Goal: Communication & Community: Answer question/provide support

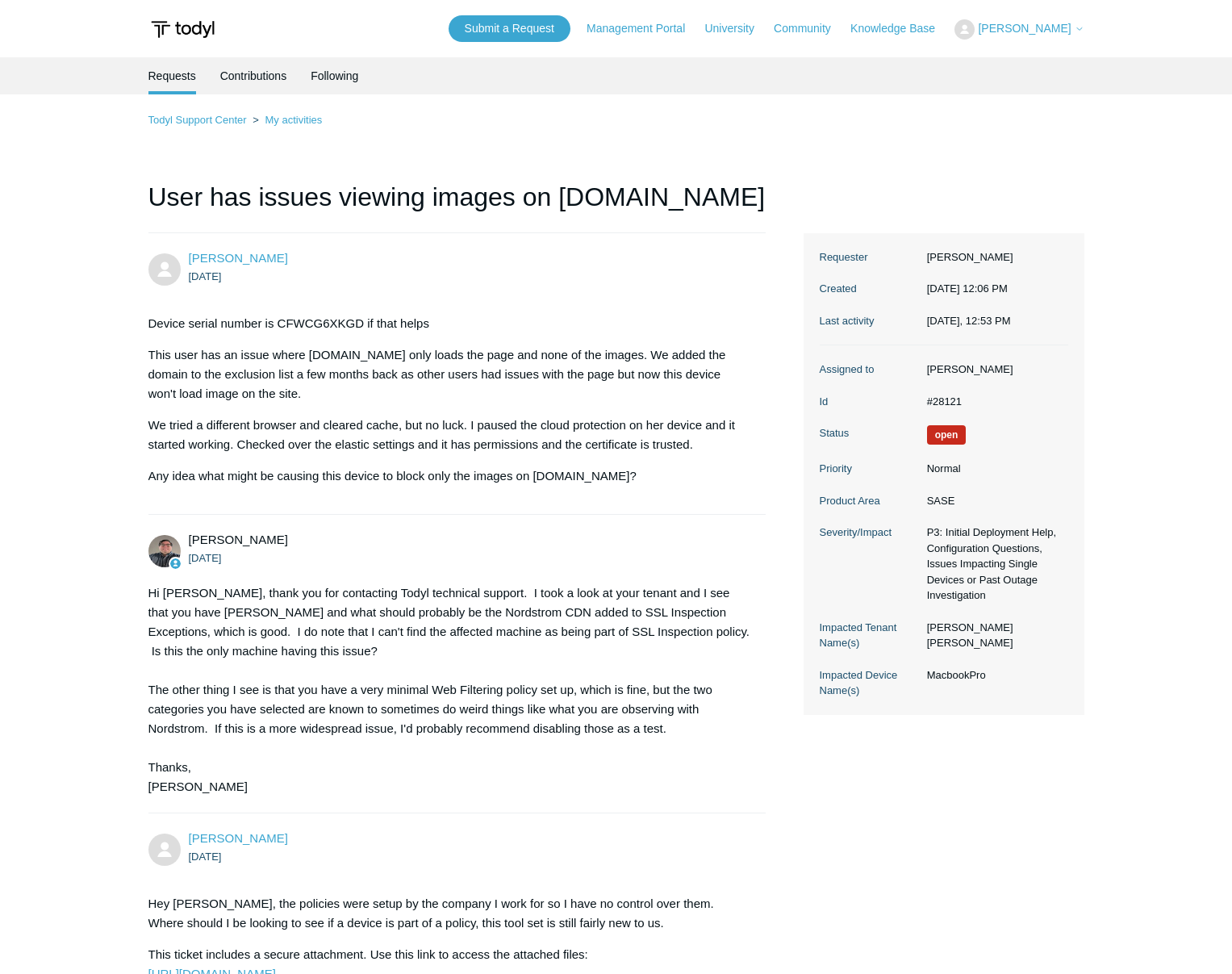
scroll to position [1770, 0]
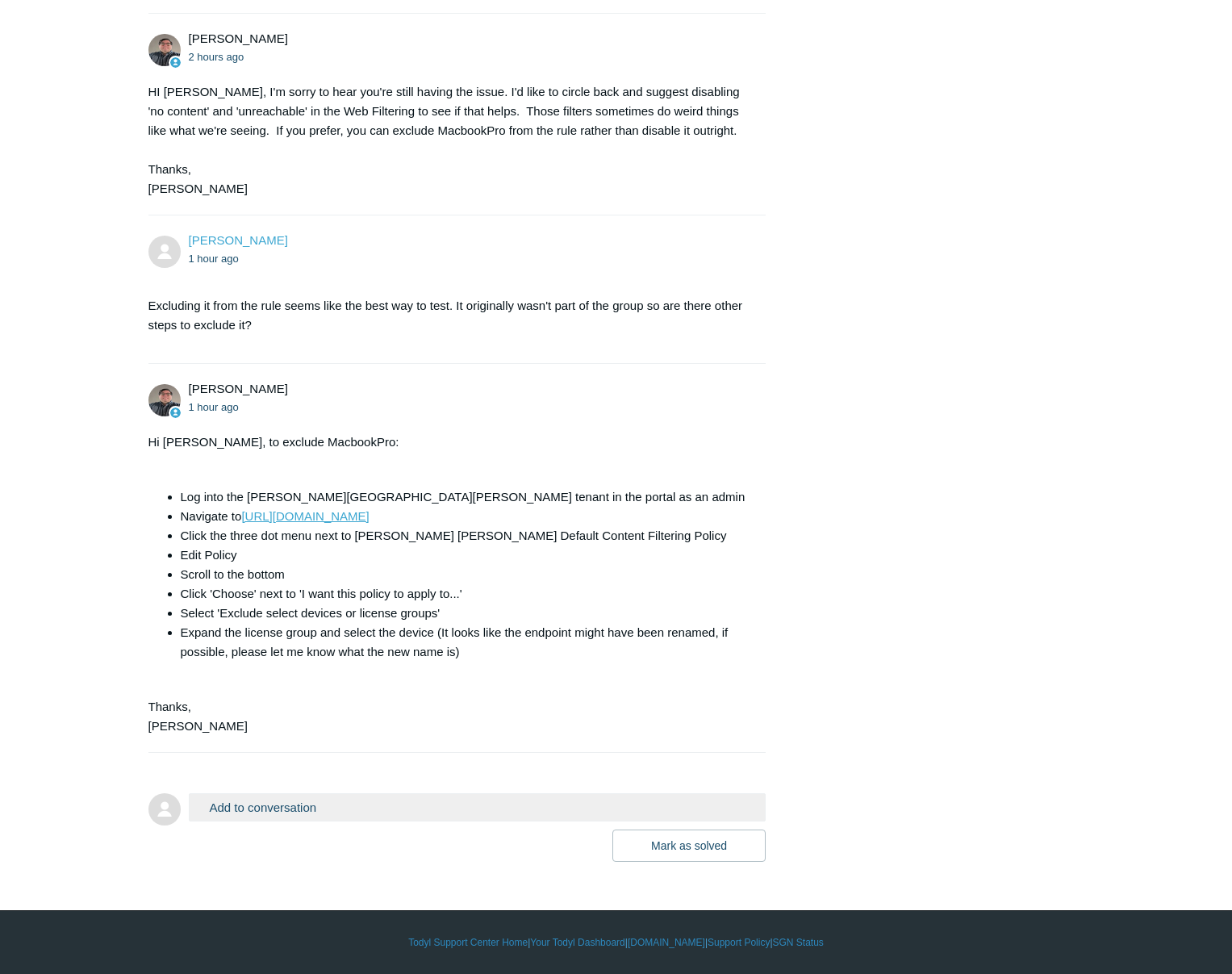
scroll to position [2159, 0]
click at [295, 804] on button "Add to conversation" at bounding box center [478, 807] width 578 height 28
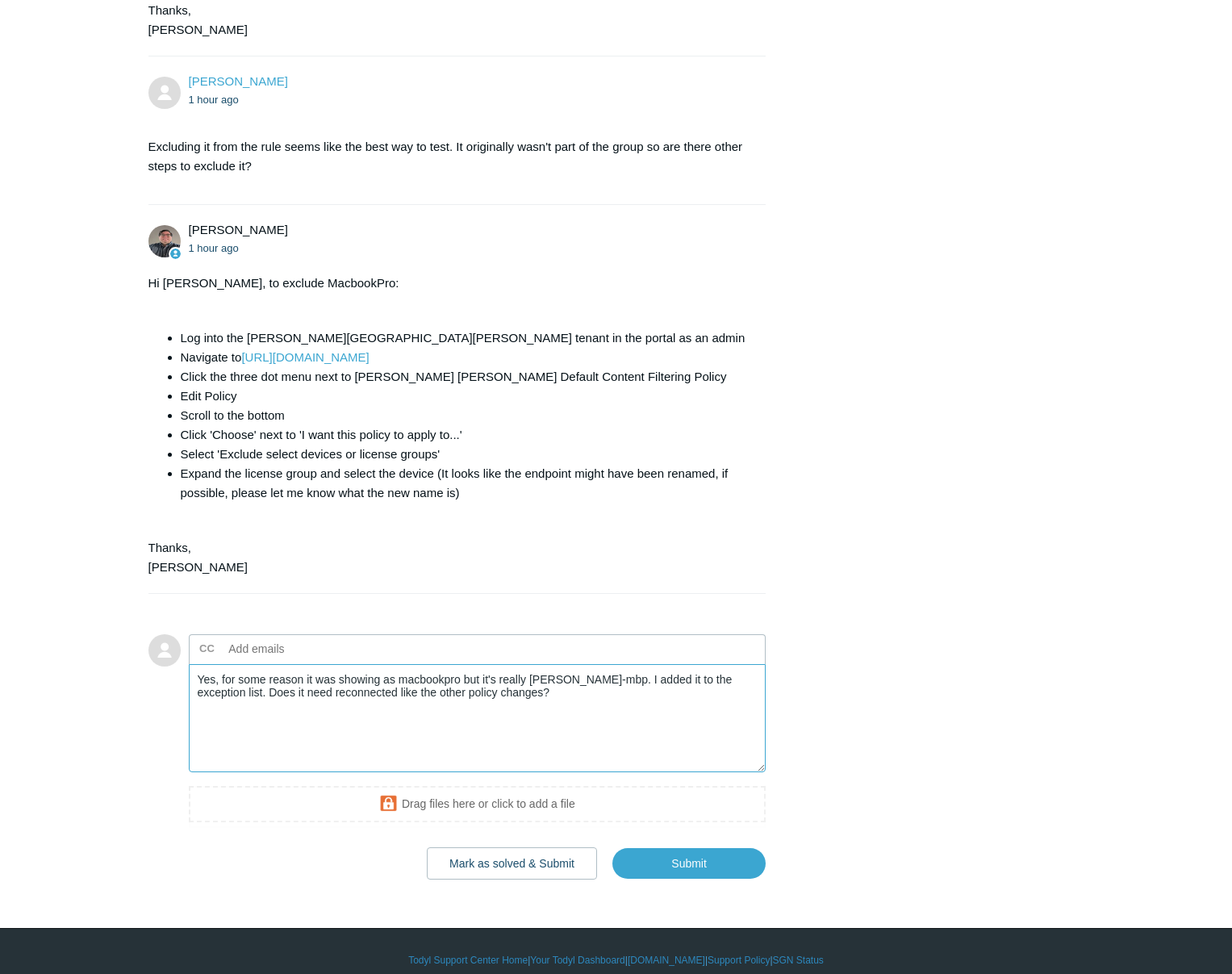
scroll to position [2334, 0]
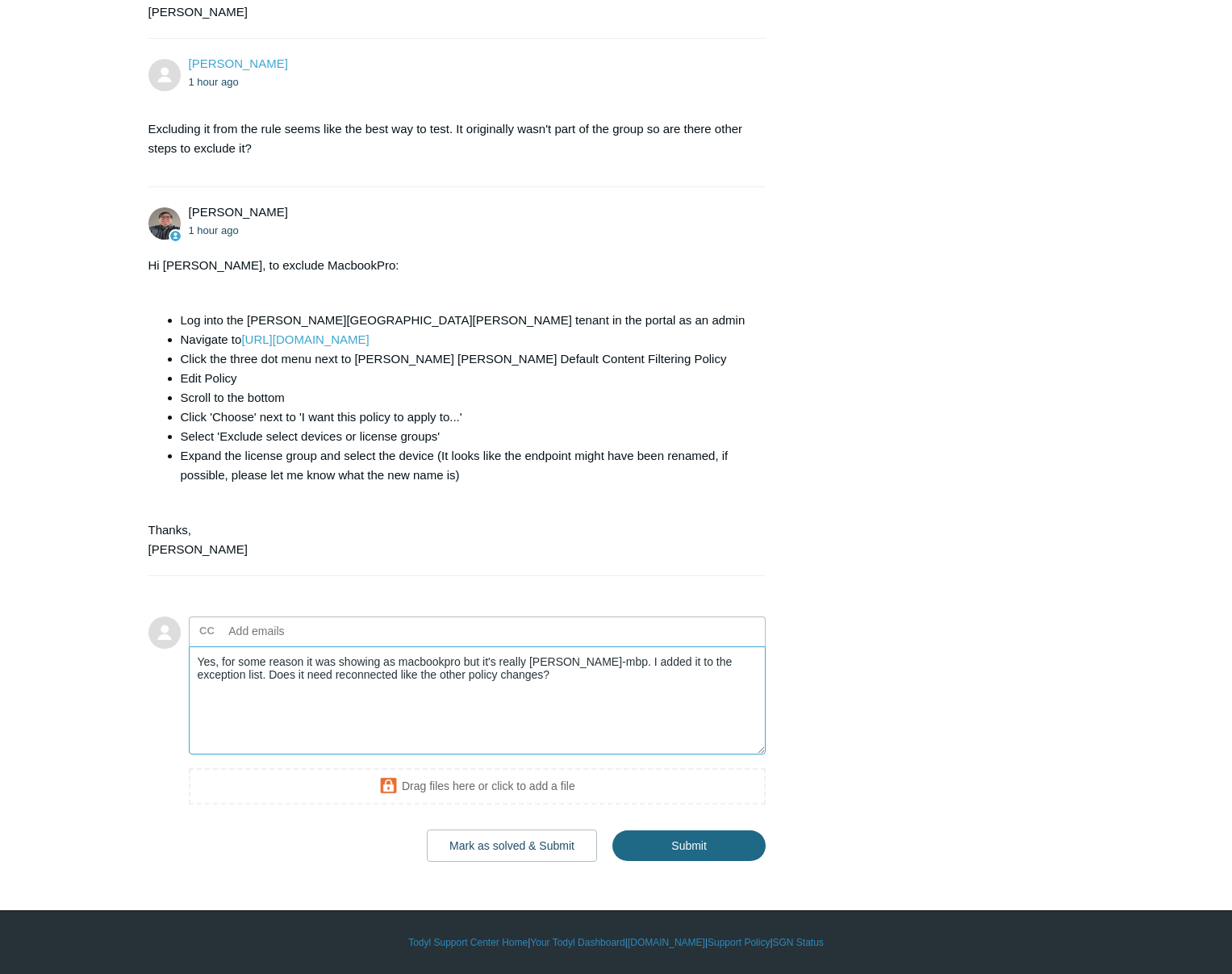
type textarea "Yes, for some reason it was showing as macbookpro but it's really [PERSON_NAME]…"
click at [706, 843] on input "Submit" at bounding box center [689, 845] width 154 height 32
click at [587, 725] on textarea "Yes, for some reason it was showing as macbookpro but it's really [PERSON_NAME]…" at bounding box center [478, 701] width 578 height 109
click at [659, 843] on input "Submit" at bounding box center [689, 845] width 154 height 32
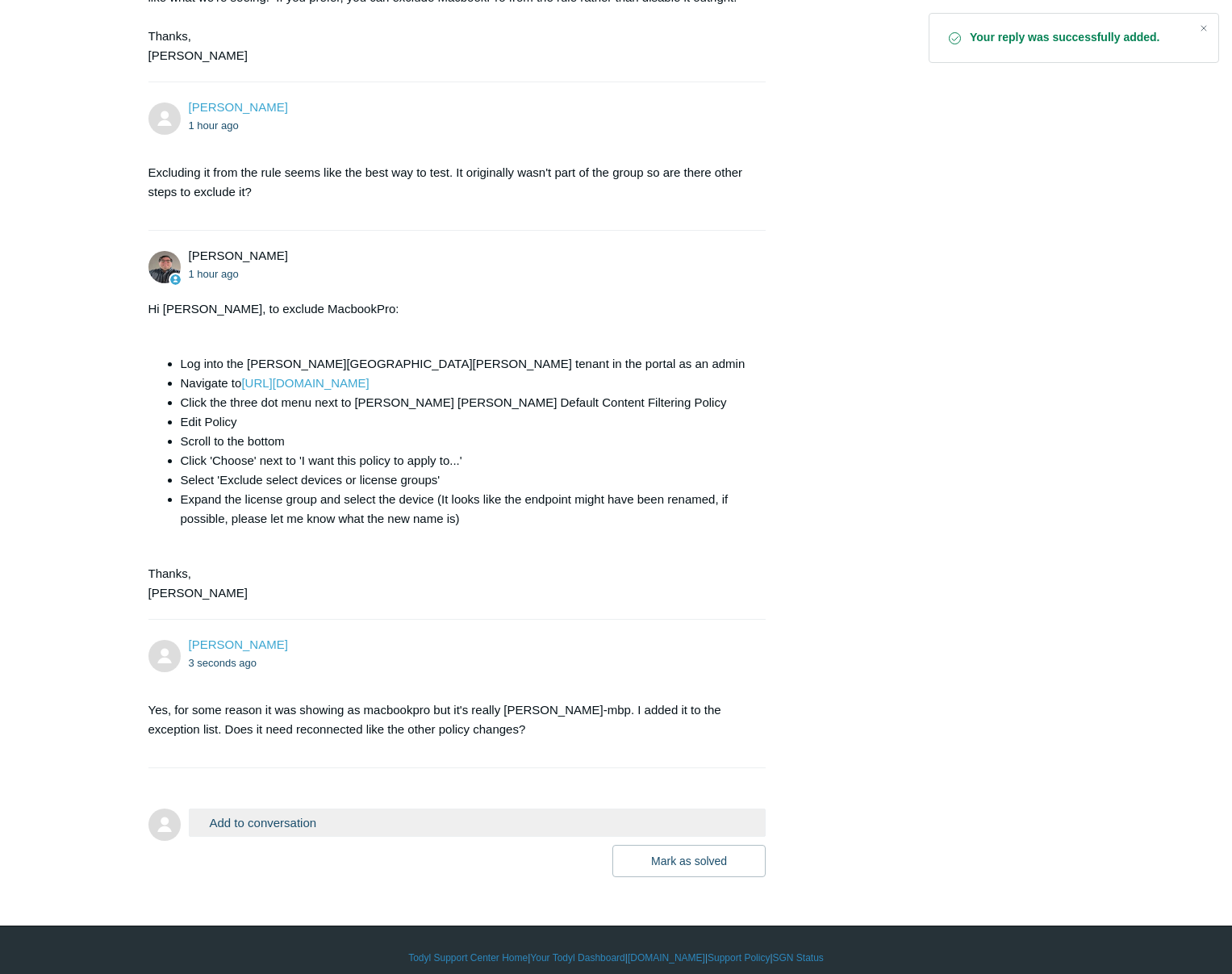
scroll to position [2308, 0]
